Goal: Check status: Check status

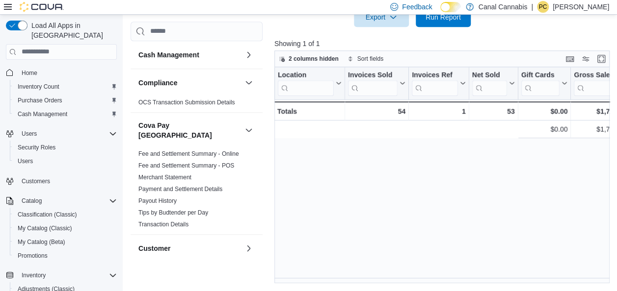
scroll to position [0, 353]
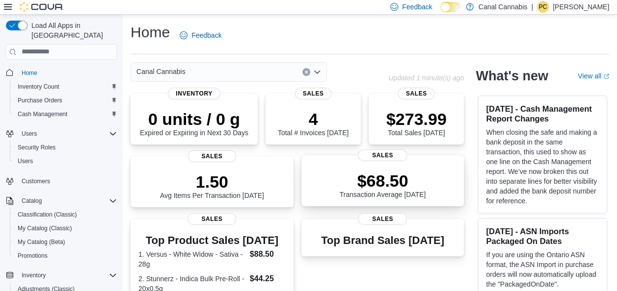
click at [388, 190] on p "$68.50" at bounding box center [383, 181] width 86 height 20
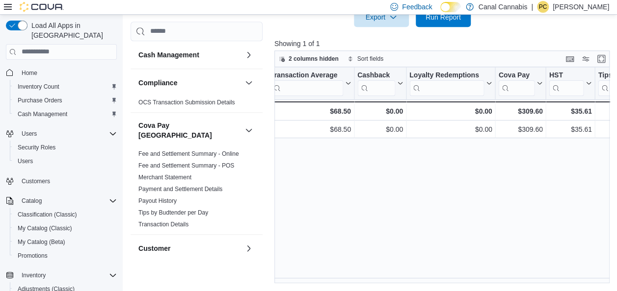
scroll to position [0, 1057]
